Goal: Navigation & Orientation: Understand site structure

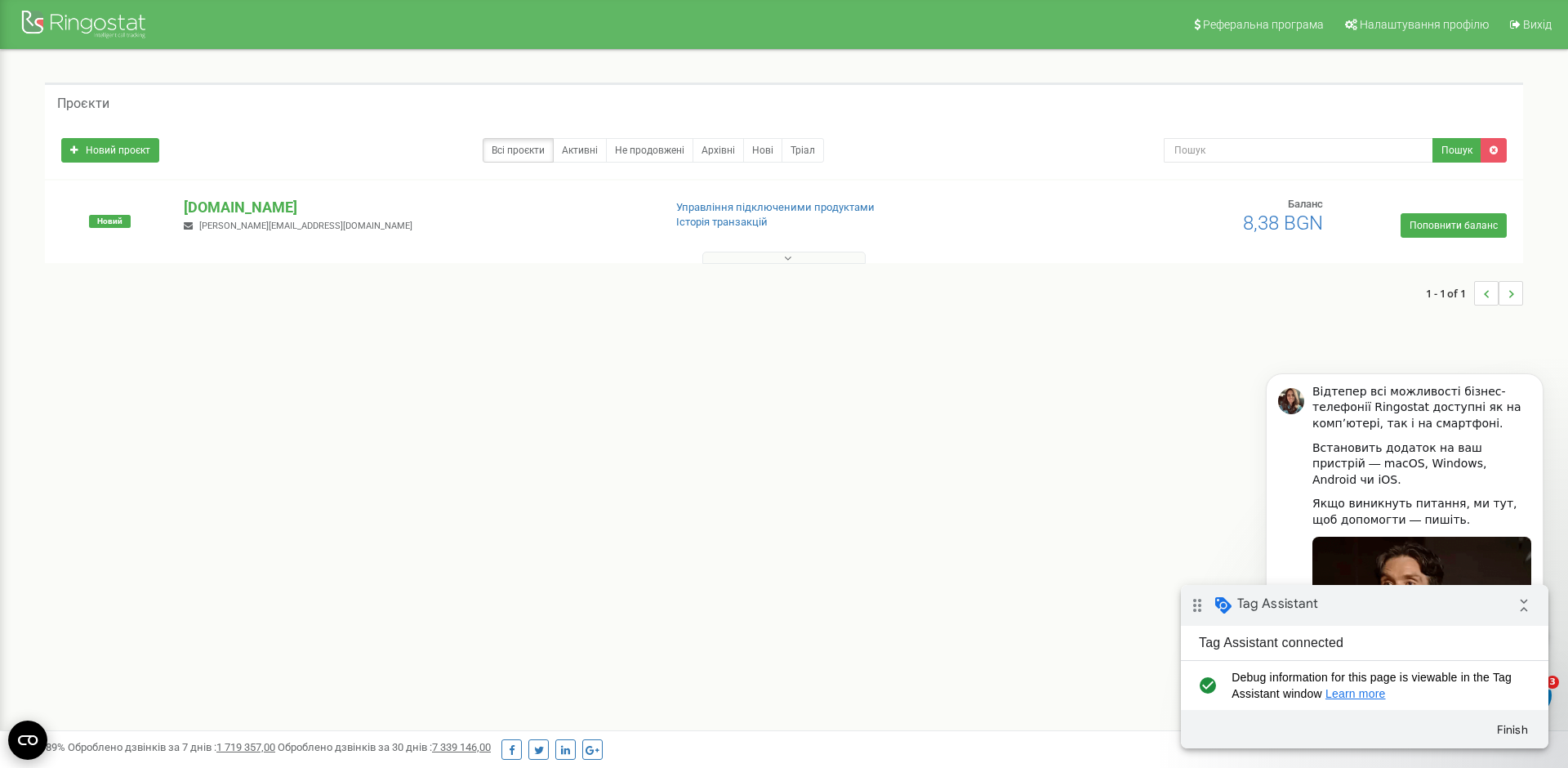
click at [17, 739] on circle "Open CMP widget" at bounding box center [27, 740] width 39 height 39
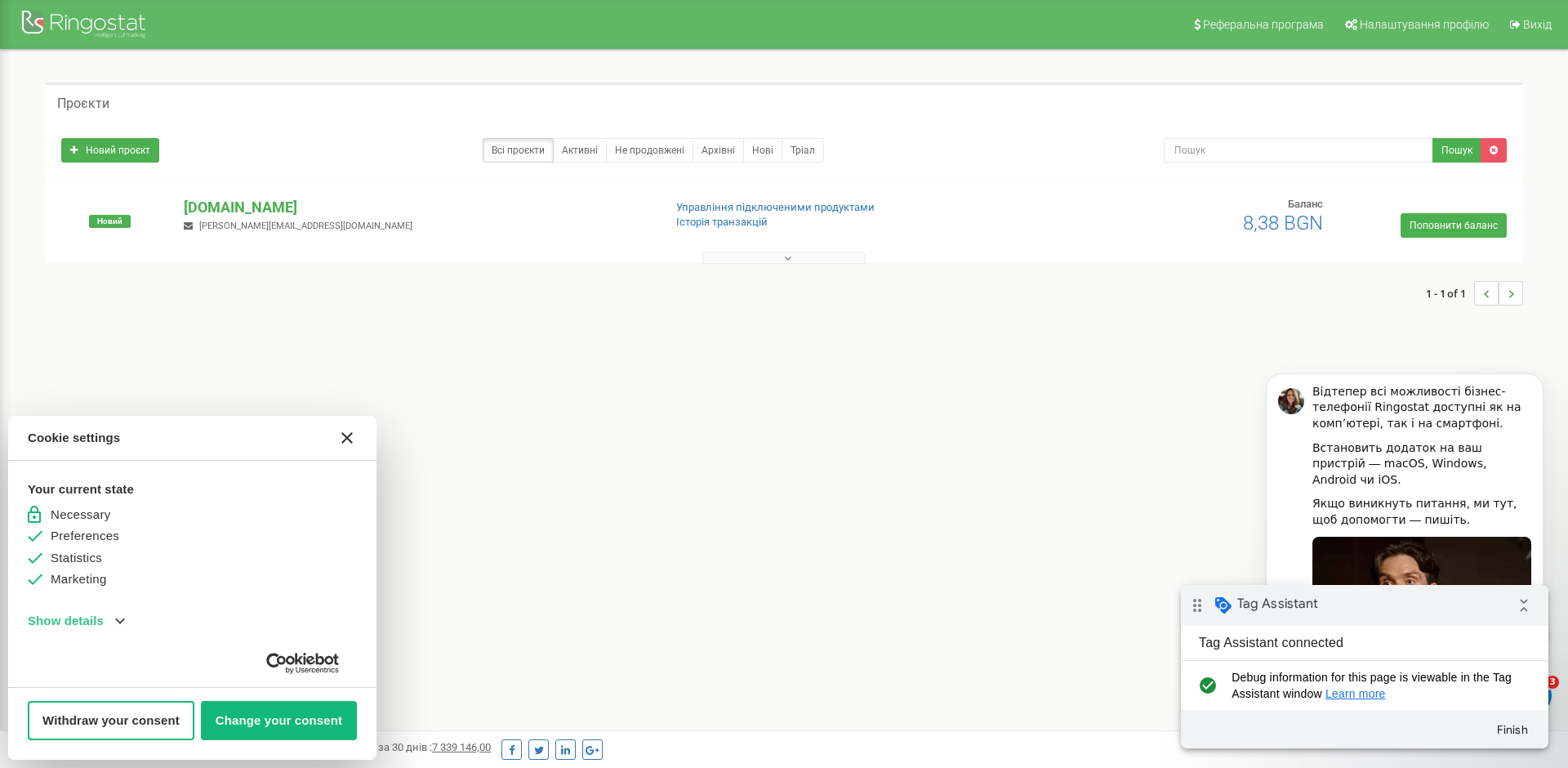
click at [114, 620] on button "Show details" at bounding box center [77, 620] width 97 height 18
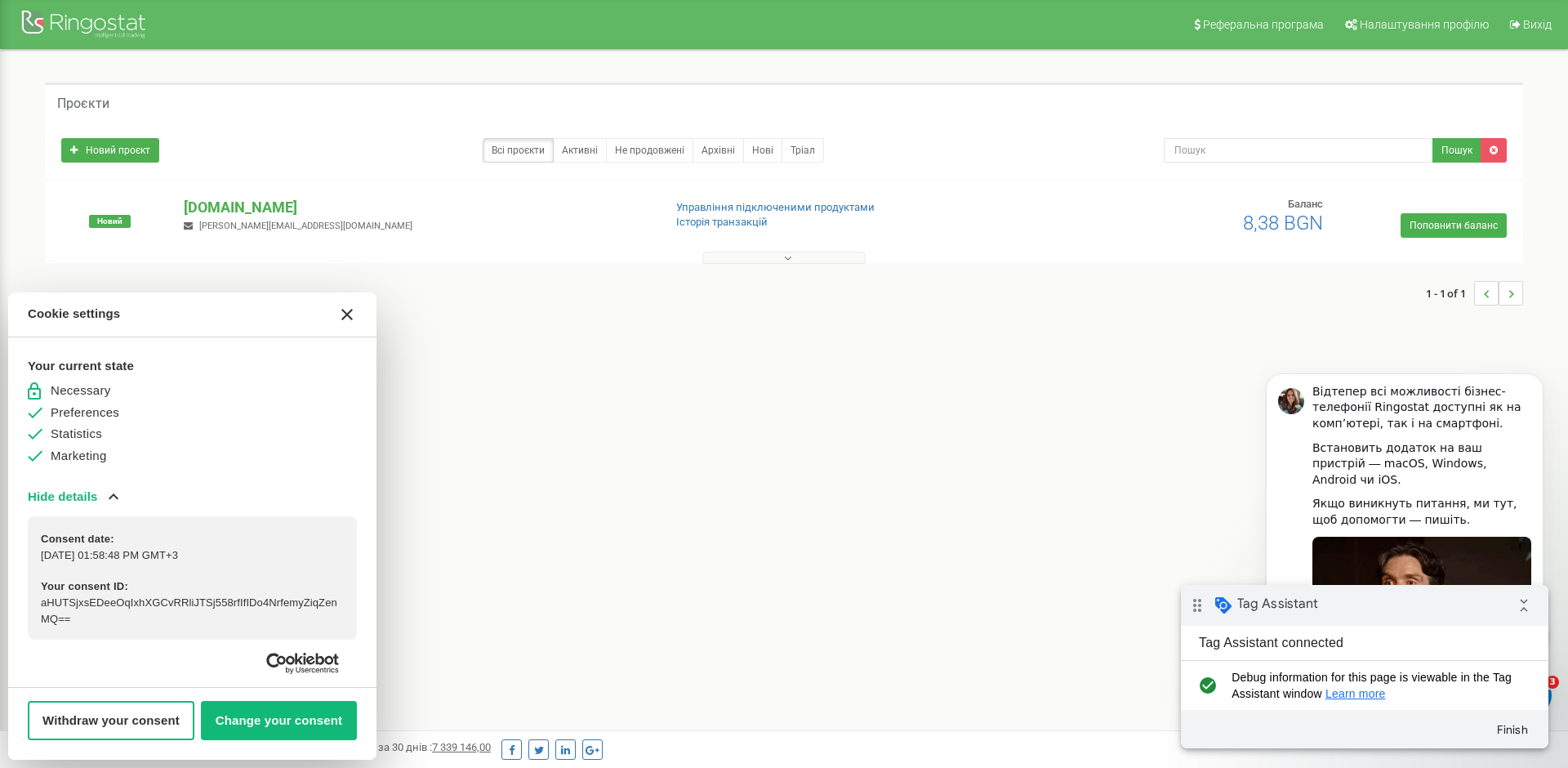
click at [505, 585] on div "Реферальна програма Налаштування профілю Вихід Проєкти Новий проєкт Всі проєкти…" at bounding box center [784, 490] width 1568 height 980
click at [531, 548] on div "Реферальна програма Налаштування профілю Вихід Проєкти Новий проєкт Всі проєкти…" at bounding box center [784, 490] width 1568 height 980
click at [347, 321] on button "[#WIDGET_ICON_CROSS#]" at bounding box center [346, 314] width 39 height 39
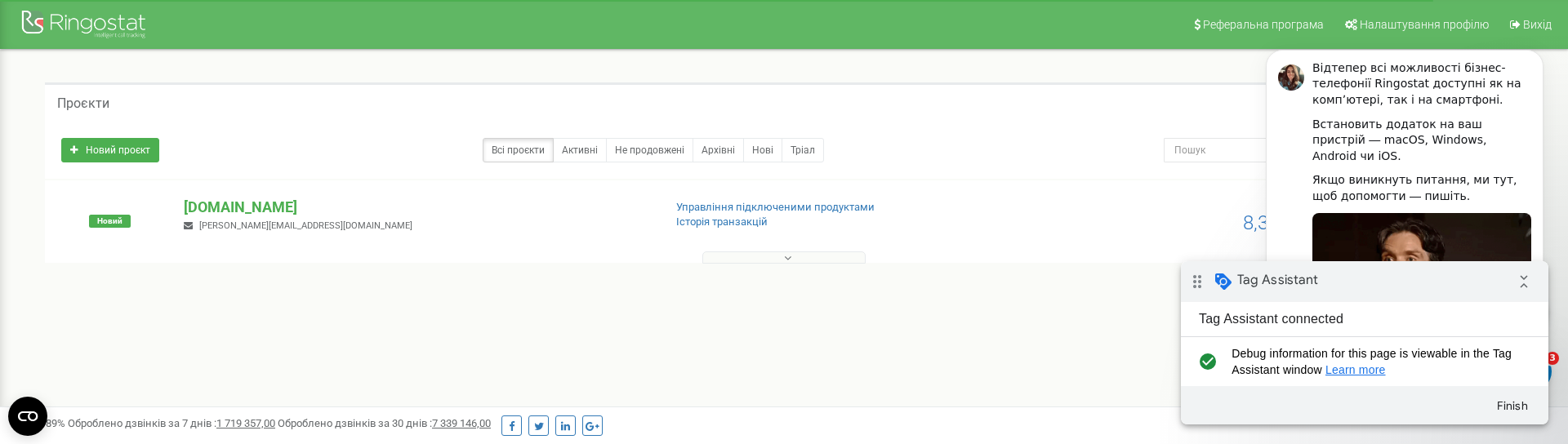
click html "Відтепер всі можливості бізнес-телефонії Ringostat доступні як на компʼютері, т…"
click at [1519, 23] on icon at bounding box center [1514, 24] width 11 height 12
